Goal: Task Accomplishment & Management: Manage account settings

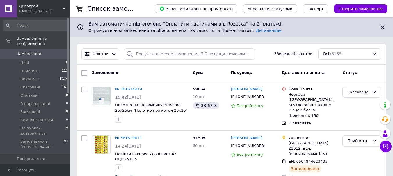
click at [30, 51] on span "Замовлення" at bounding box center [29, 53] width 24 height 5
click at [28, 59] on li "Нові 0" at bounding box center [35, 63] width 71 height 8
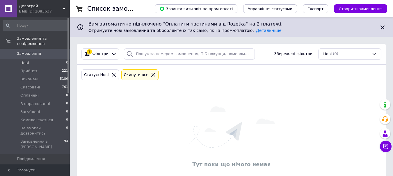
click at [32, 51] on span "Замовлення" at bounding box center [29, 53] width 24 height 5
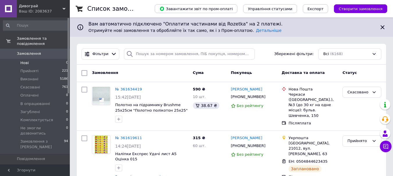
click at [35, 59] on li "Нові 0" at bounding box center [35, 63] width 71 height 8
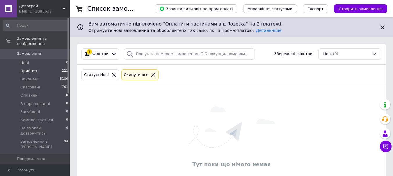
click at [32, 69] on span "Прийняті" at bounding box center [29, 71] width 18 height 5
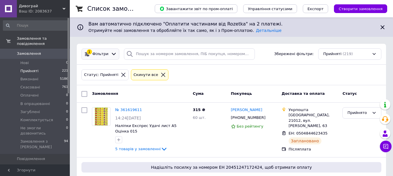
click at [104, 56] on span "Фільтри" at bounding box center [100, 54] width 16 height 6
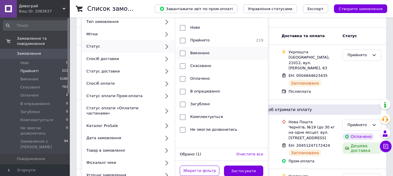
scroll to position [58, 0]
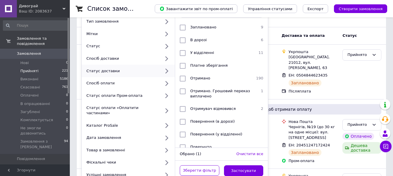
click at [105, 70] on div "Статус доставки" at bounding box center [122, 71] width 76 height 5
click at [166, 71] on icon at bounding box center [166, 70] width 7 height 7
click at [182, 109] on input "checkbox" at bounding box center [183, 109] width 6 height 6
checkbox input "true"
click at [239, 170] on button "Застосувати" at bounding box center [244, 171] width 40 height 11
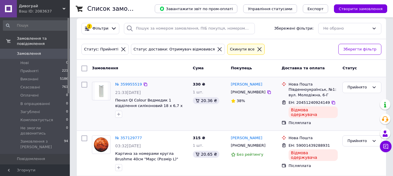
scroll to position [28, 0]
